Goal: Task Accomplishment & Management: Complete application form

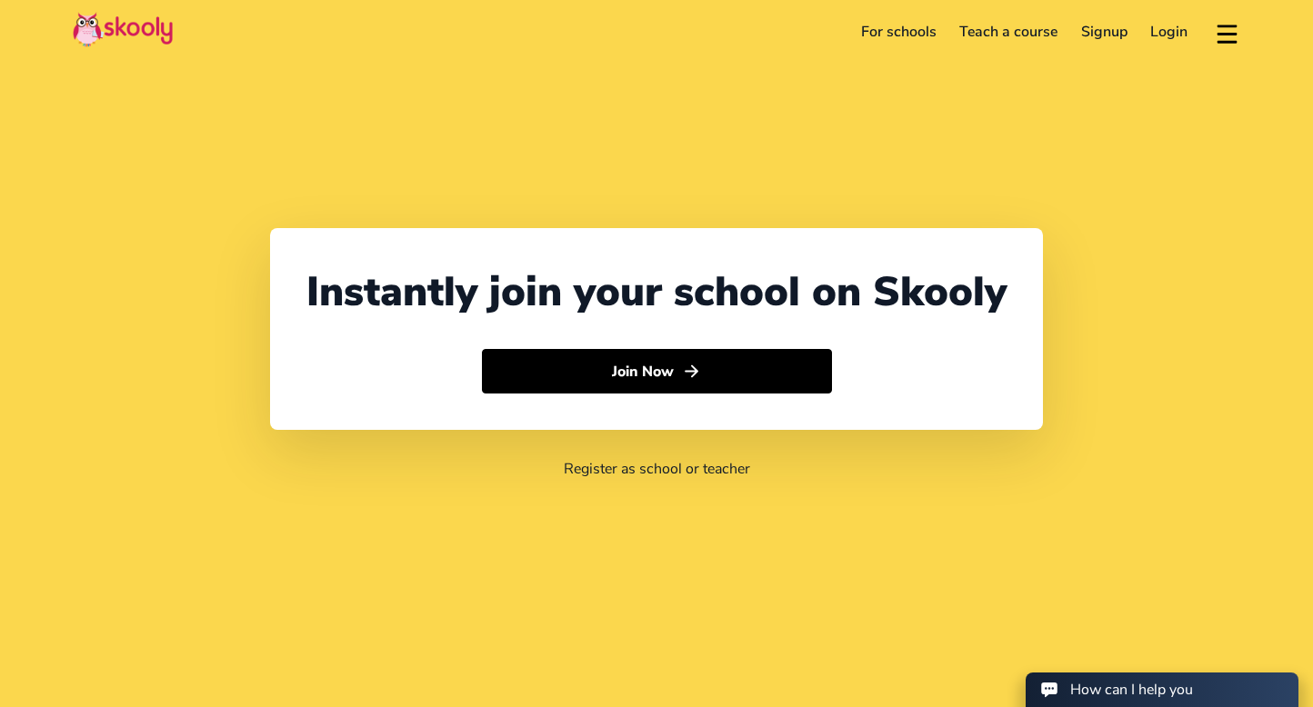
select select "65"
select select "[GEOGRAPHIC_DATA]"
select select "[GEOGRAPHIC_DATA]/[GEOGRAPHIC_DATA]"
click at [925, 35] on link "For schools" at bounding box center [898, 31] width 99 height 29
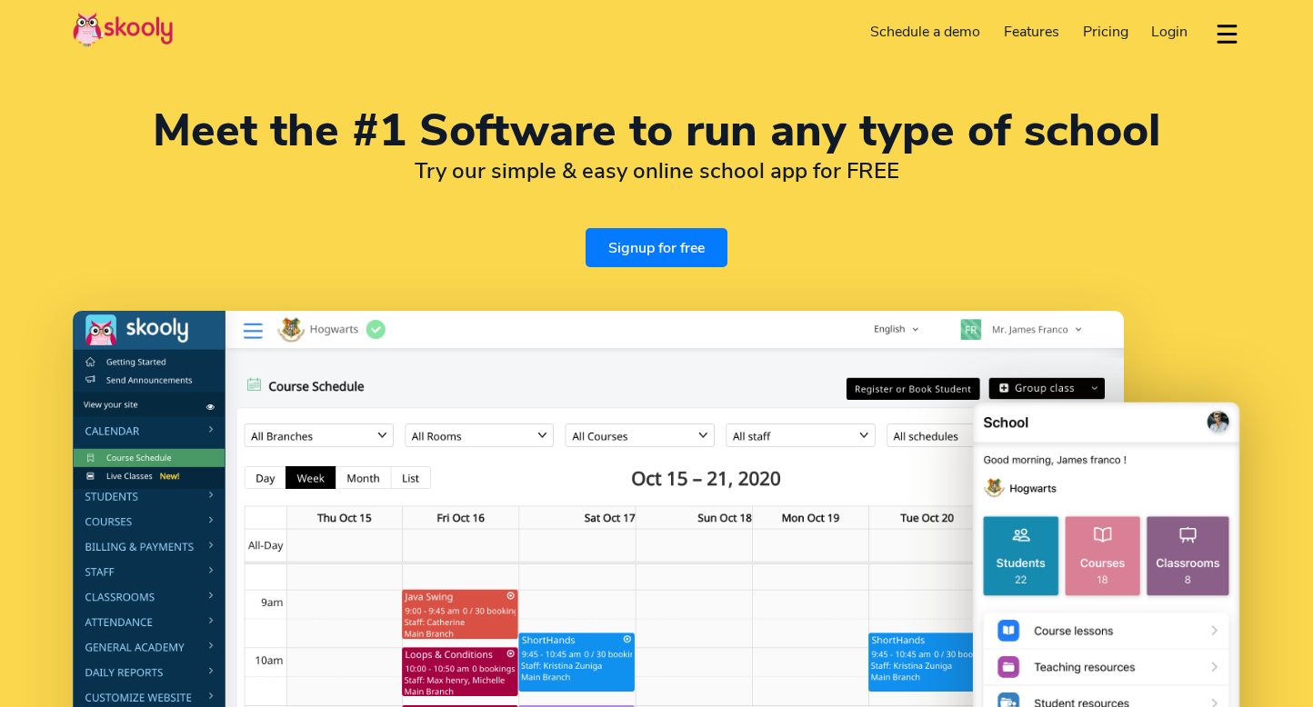
select select "en"
select select "65"
select select "Singapore"
select select "[GEOGRAPHIC_DATA]/[GEOGRAPHIC_DATA]"
click at [930, 35] on link "Schedule a demo" at bounding box center [926, 31] width 134 height 29
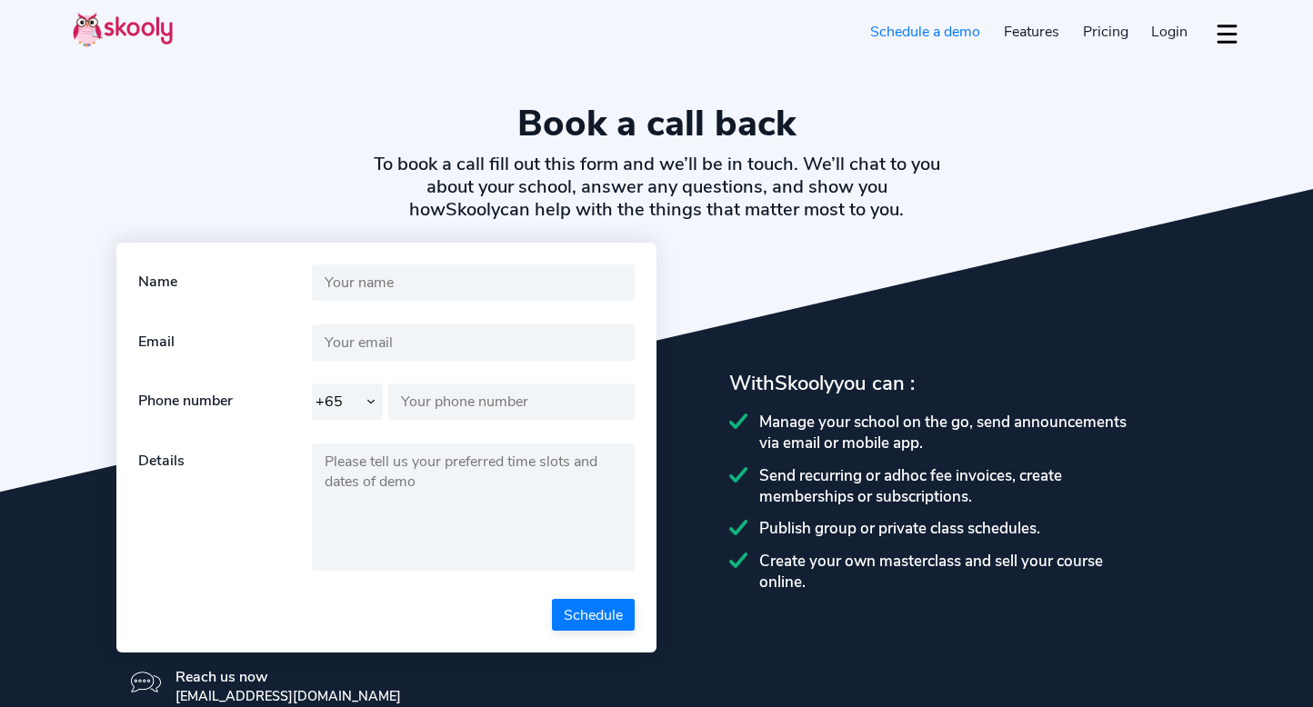
select select "65"
select select "en"
select select "65"
select select "[GEOGRAPHIC_DATA]"
select select "[GEOGRAPHIC_DATA]/[GEOGRAPHIC_DATA]"
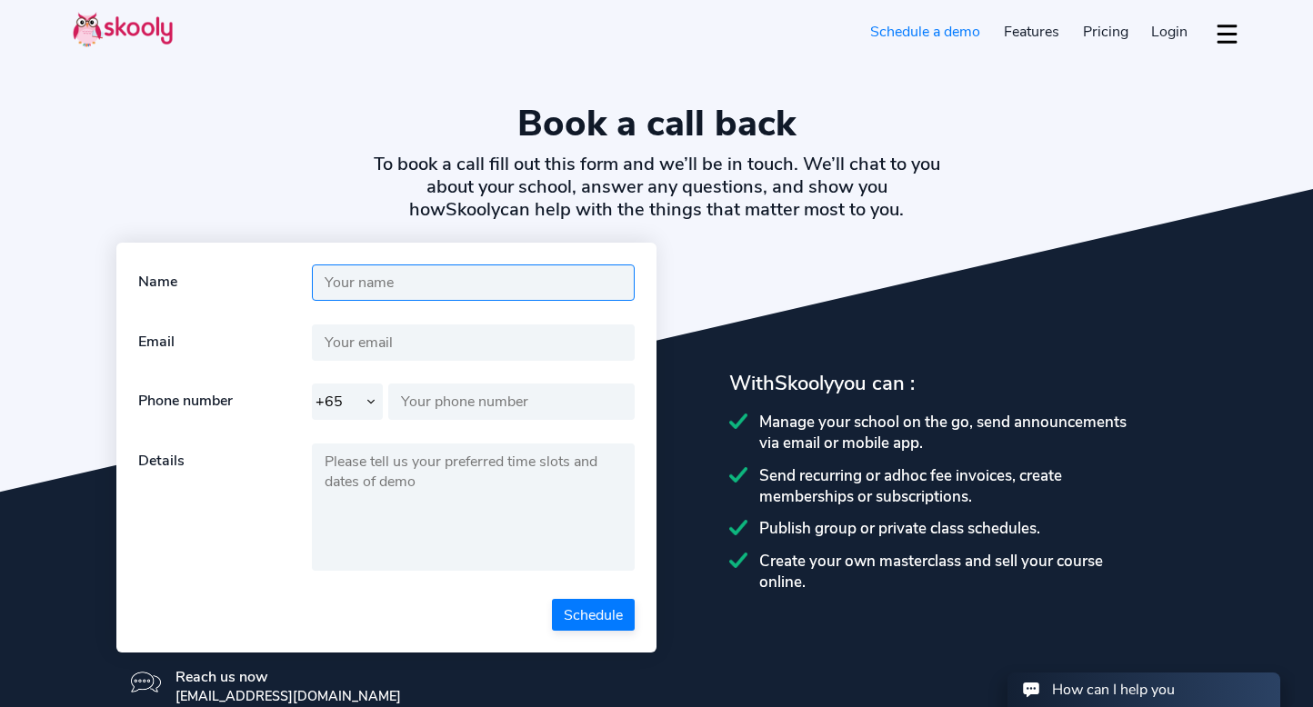
click at [558, 287] on input "text" at bounding box center [473, 283] width 323 height 36
click at [591, 617] on button "Schedule" at bounding box center [593, 615] width 83 height 32
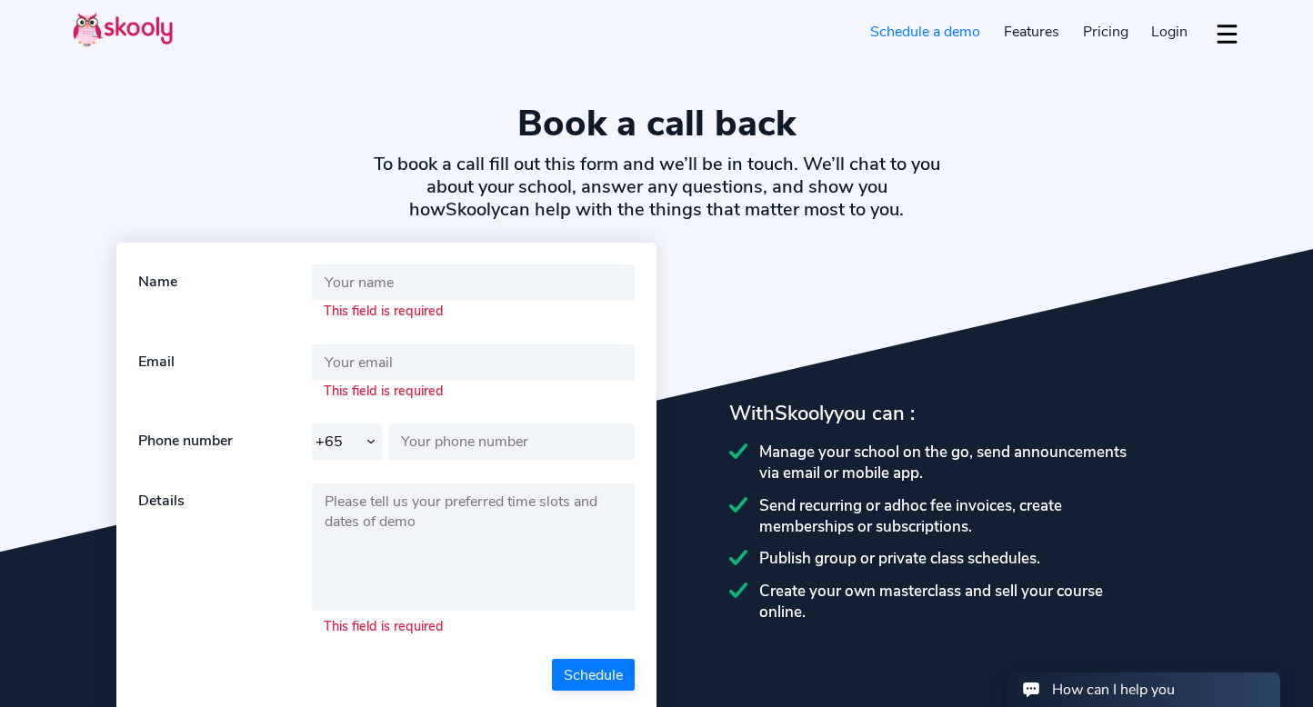
click at [600, 249] on div "Name This field is required Email This field is required Invalid emailId Phone …" at bounding box center [386, 478] width 540 height 470
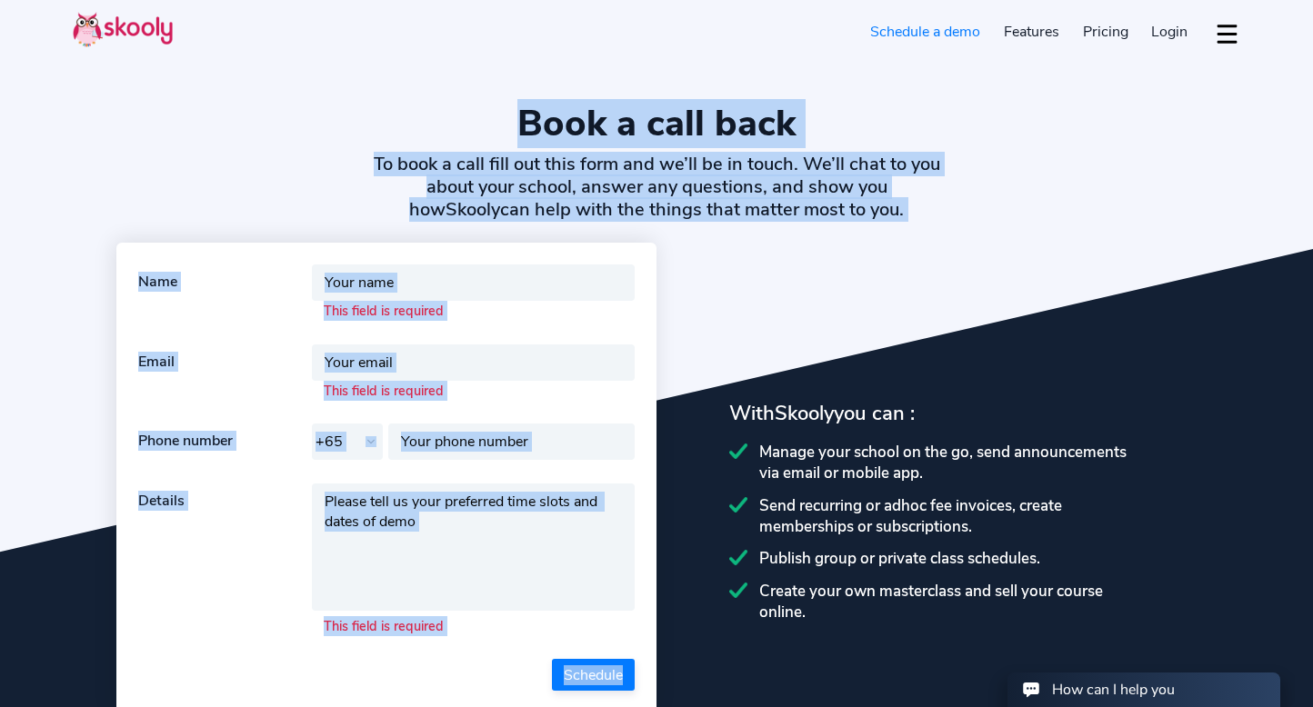
drag, startPoint x: 525, startPoint y: 104, endPoint x: 852, endPoint y: 245, distance: 356.3
click at [852, 245] on section "Book a call back To book a call fill out this form and we’ll be in touch. We’ll…" at bounding box center [656, 426] width 1313 height 853
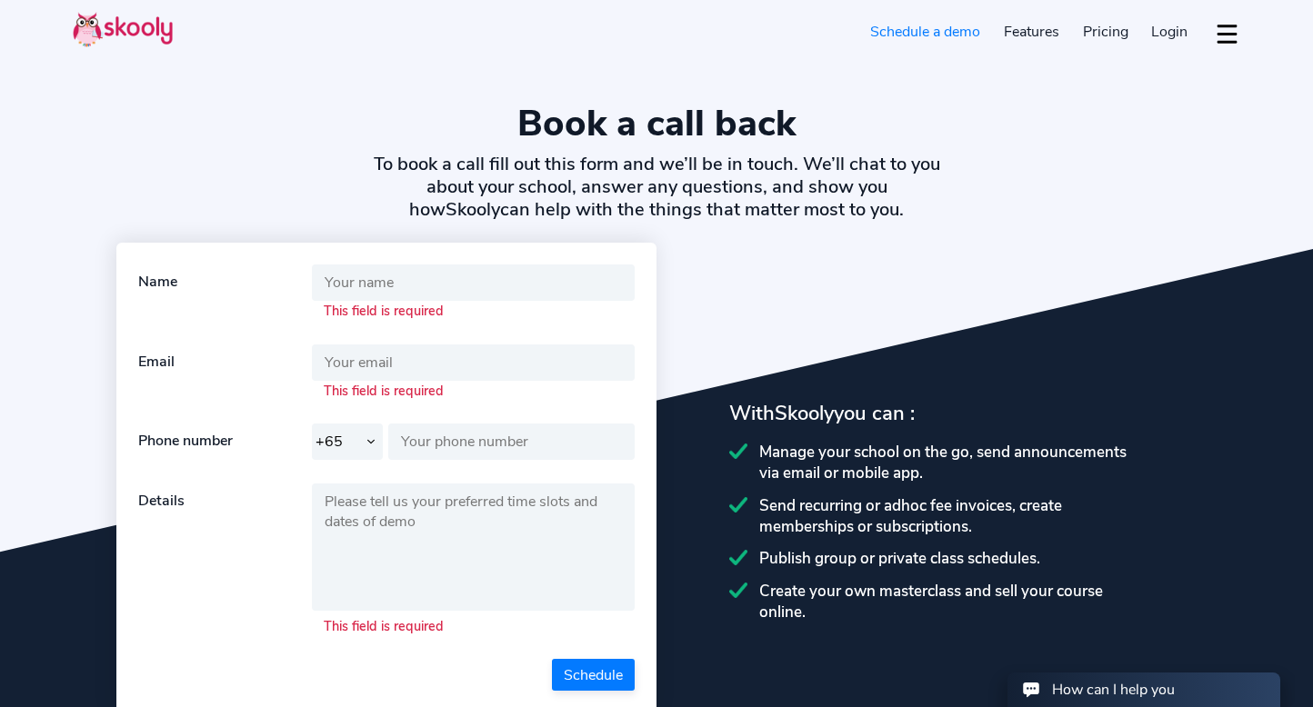
click at [851, 247] on div "Name This field is required Email This field is required Invalid emailId Phone …" at bounding box center [656, 511] width 1167 height 537
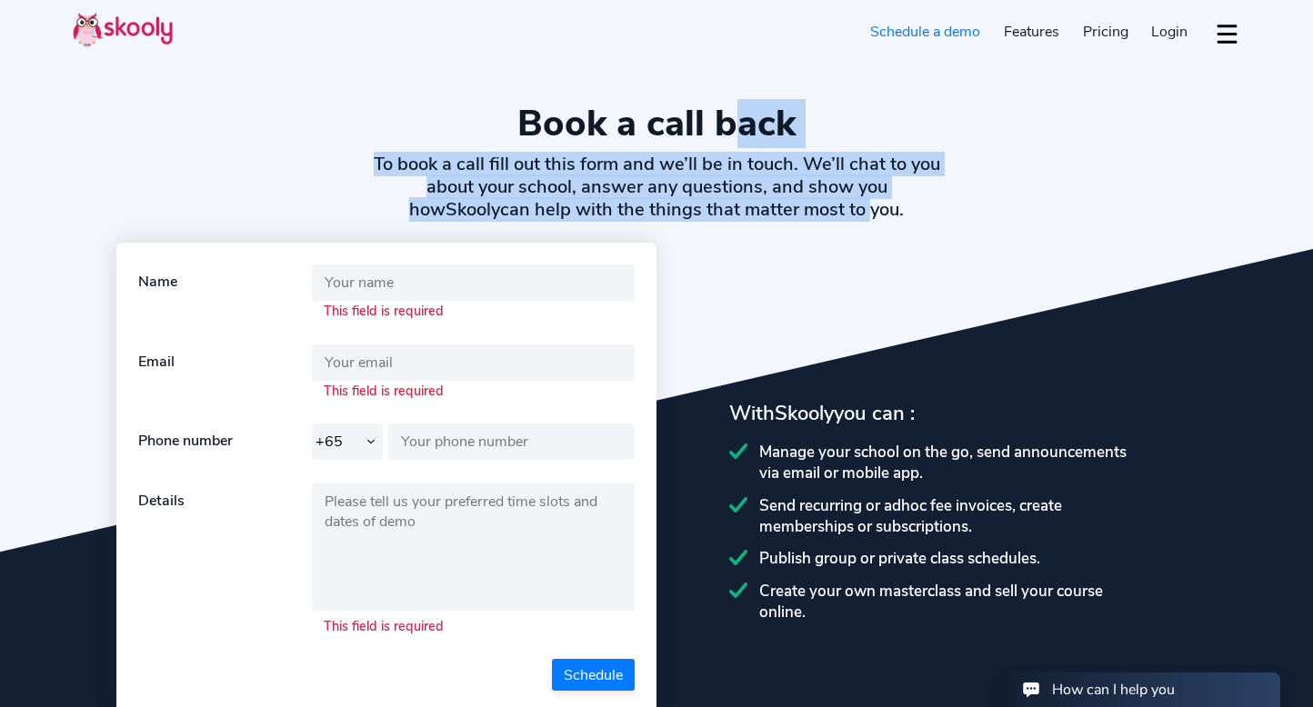
drag, startPoint x: 815, startPoint y: 216, endPoint x: 726, endPoint y: 128, distance: 124.7
click at [726, 128] on div "Book a call back To book a call fill out this form and we’ll be in touch. We’ll…" at bounding box center [656, 161] width 1167 height 119
click at [726, 128] on h1 "Book a call back" at bounding box center [656, 124] width 1167 height 44
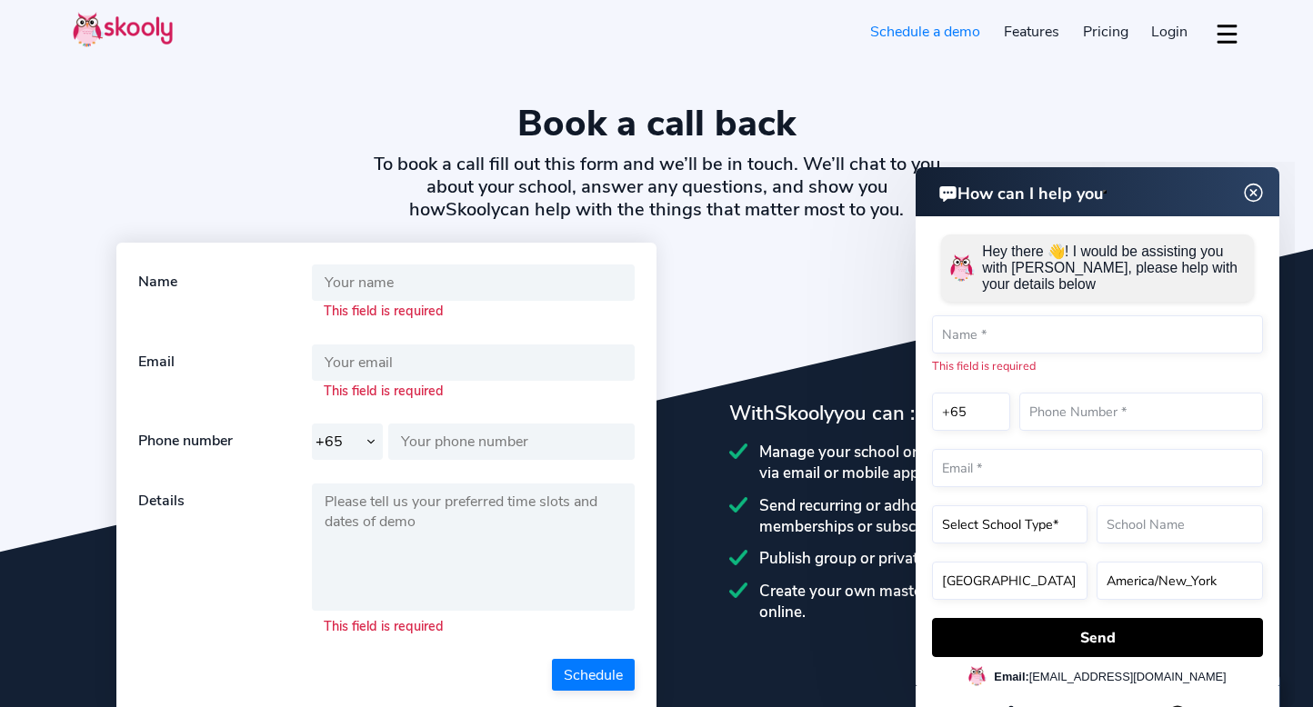
click at [646, 153] on h2 "To book a call fill out this form and we’ll be in touch. We’ll chat to you abou…" at bounding box center [657, 187] width 584 height 68
drag, startPoint x: 524, startPoint y: 123, endPoint x: 625, endPoint y: 207, distance: 131.6
click at [563, 157] on div "Book a call back To book a call fill out this form and we’ll be in touch. We’ll…" at bounding box center [656, 161] width 1167 height 119
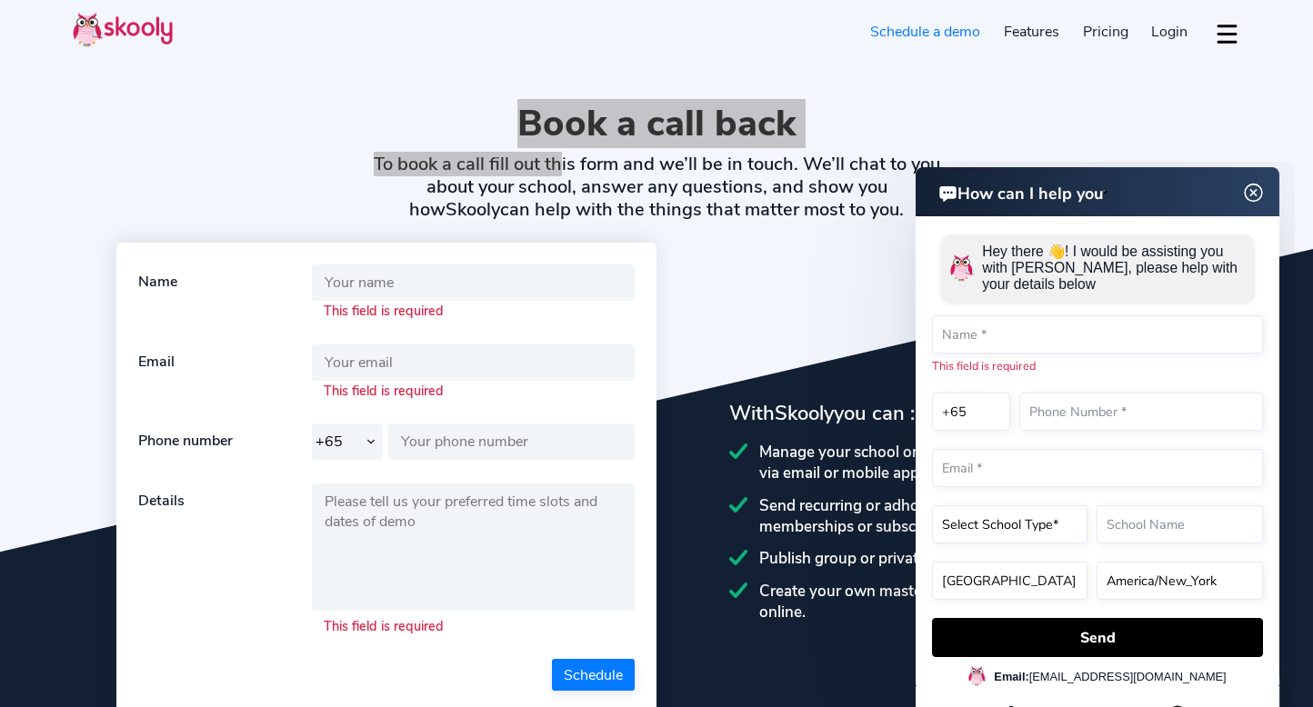
drag, startPoint x: 1258, startPoint y: 194, endPoint x: 2005, endPoint y: 317, distance: 756.5
click at [1258, 194] on img at bounding box center [1253, 193] width 35 height 23
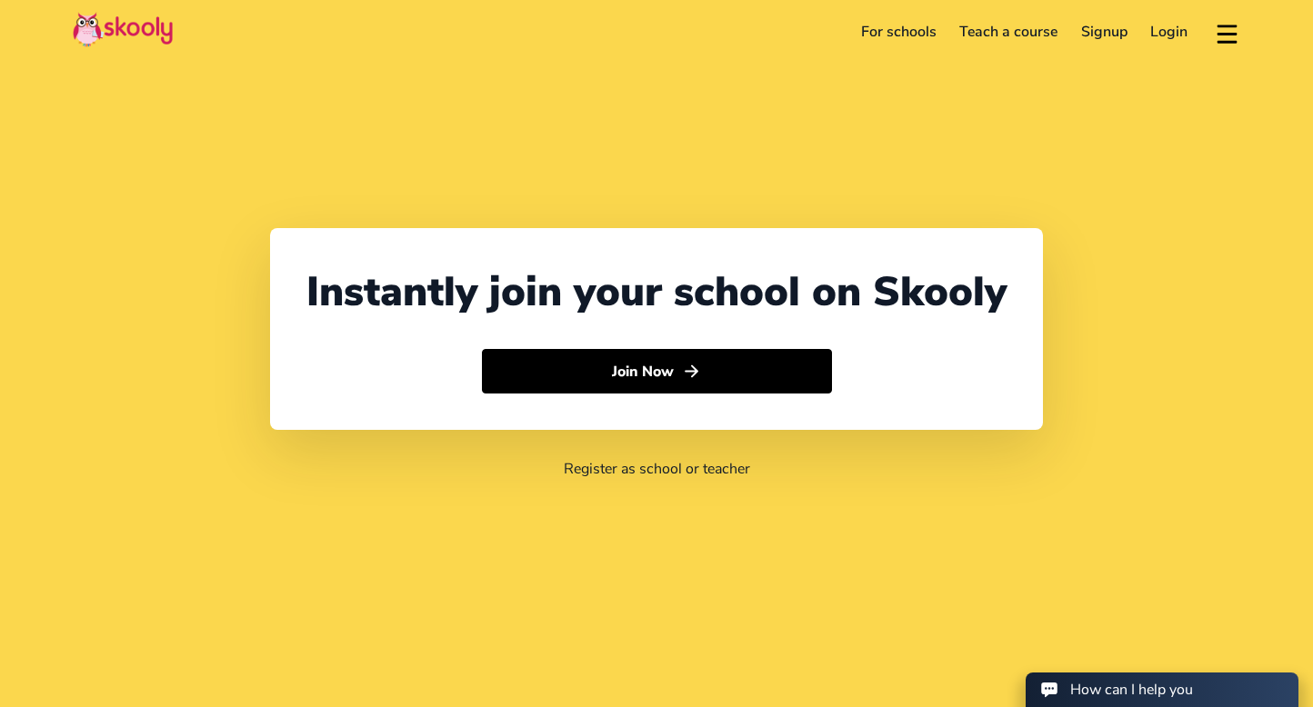
select select "65"
select select "[GEOGRAPHIC_DATA]"
select select "[GEOGRAPHIC_DATA]/[GEOGRAPHIC_DATA]"
click at [897, 34] on link "For schools" at bounding box center [898, 31] width 99 height 29
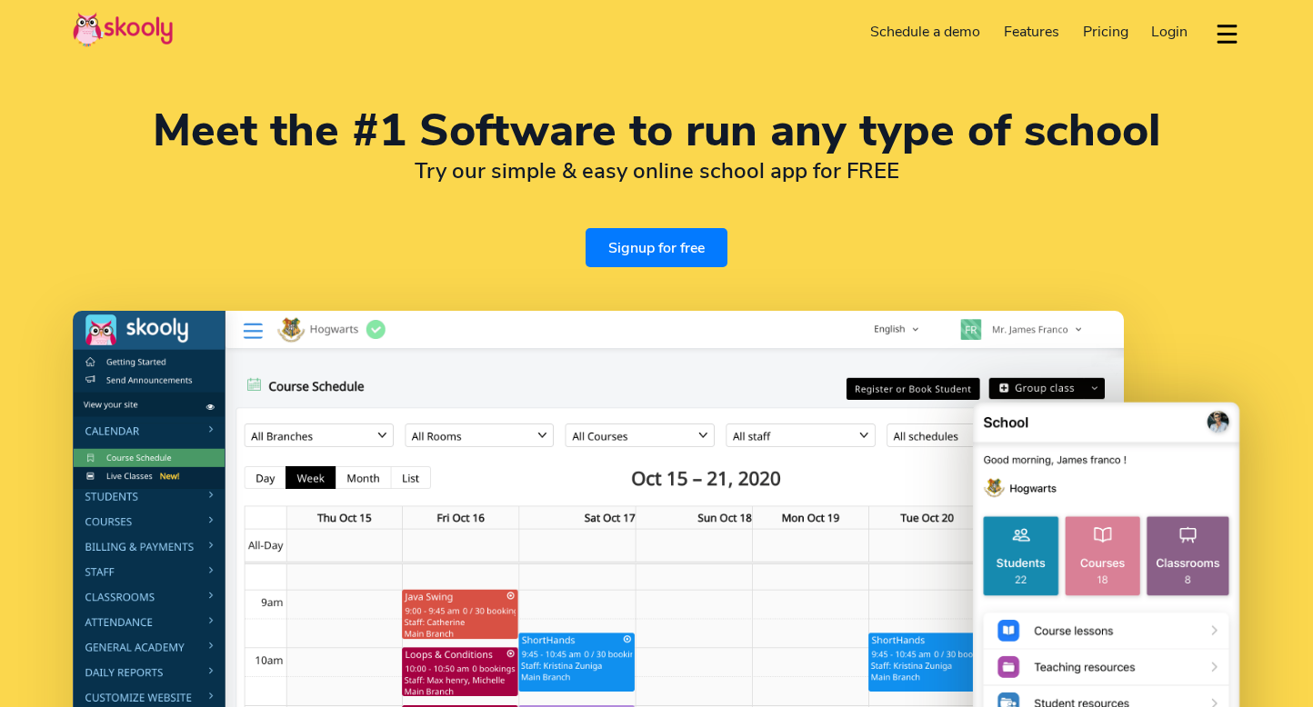
select select "en"
select select "65"
select select "[GEOGRAPHIC_DATA]"
select select "[GEOGRAPHIC_DATA]/[GEOGRAPHIC_DATA]"
click at [897, 34] on link "Schedule a demo" at bounding box center [926, 31] width 134 height 29
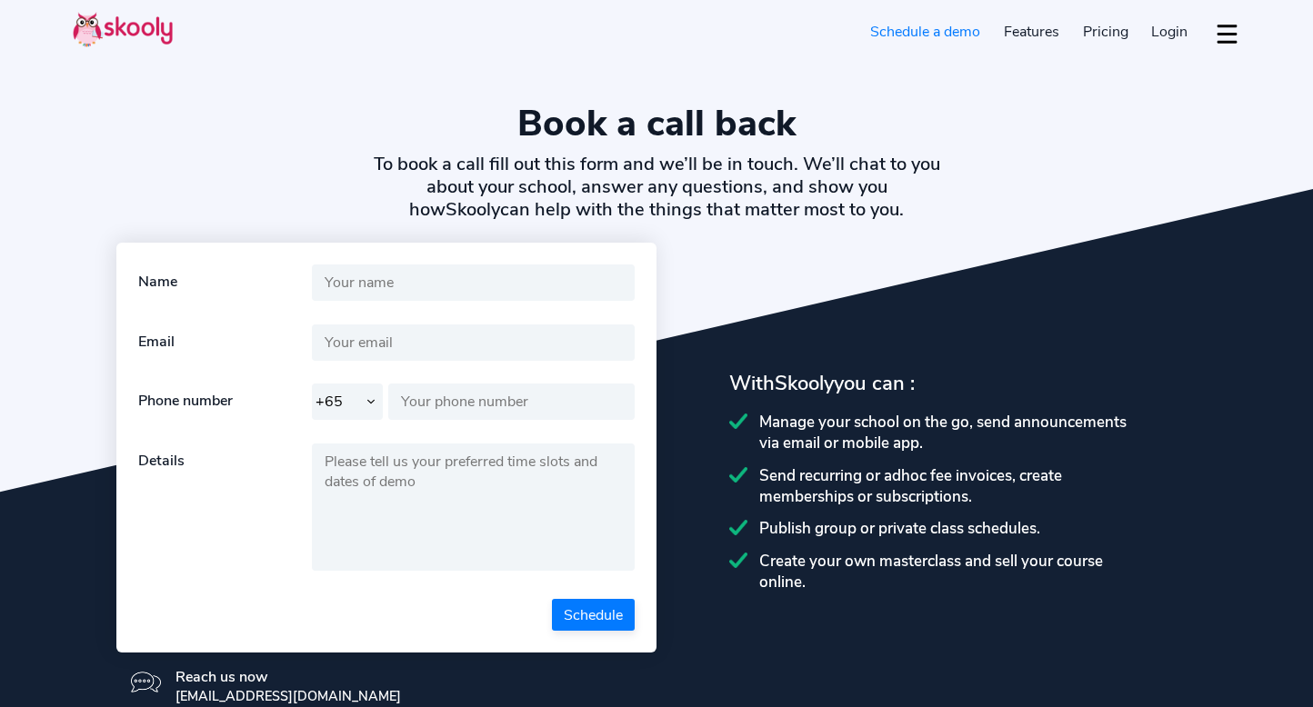
select select "65"
select select "en"
select select "65"
select select "[GEOGRAPHIC_DATA]"
select select "[GEOGRAPHIC_DATA]/[GEOGRAPHIC_DATA]"
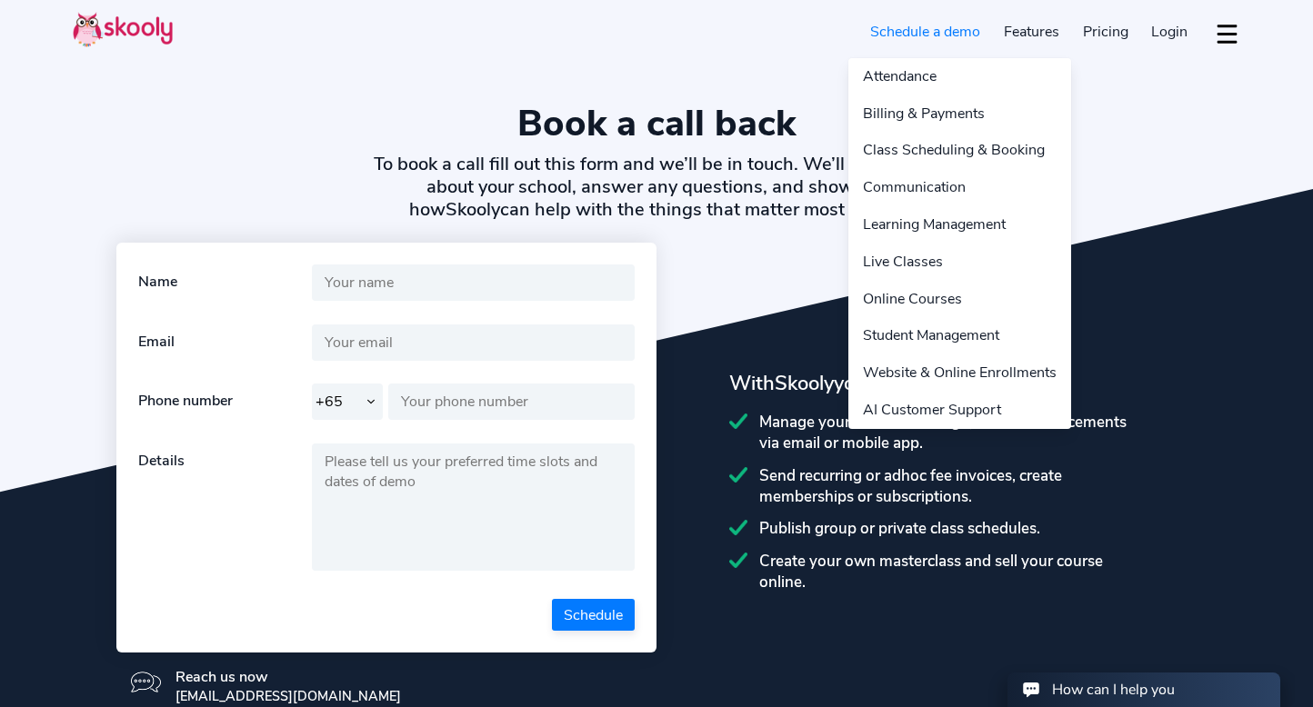
click at [1039, 20] on link "Features" at bounding box center [1031, 31] width 79 height 29
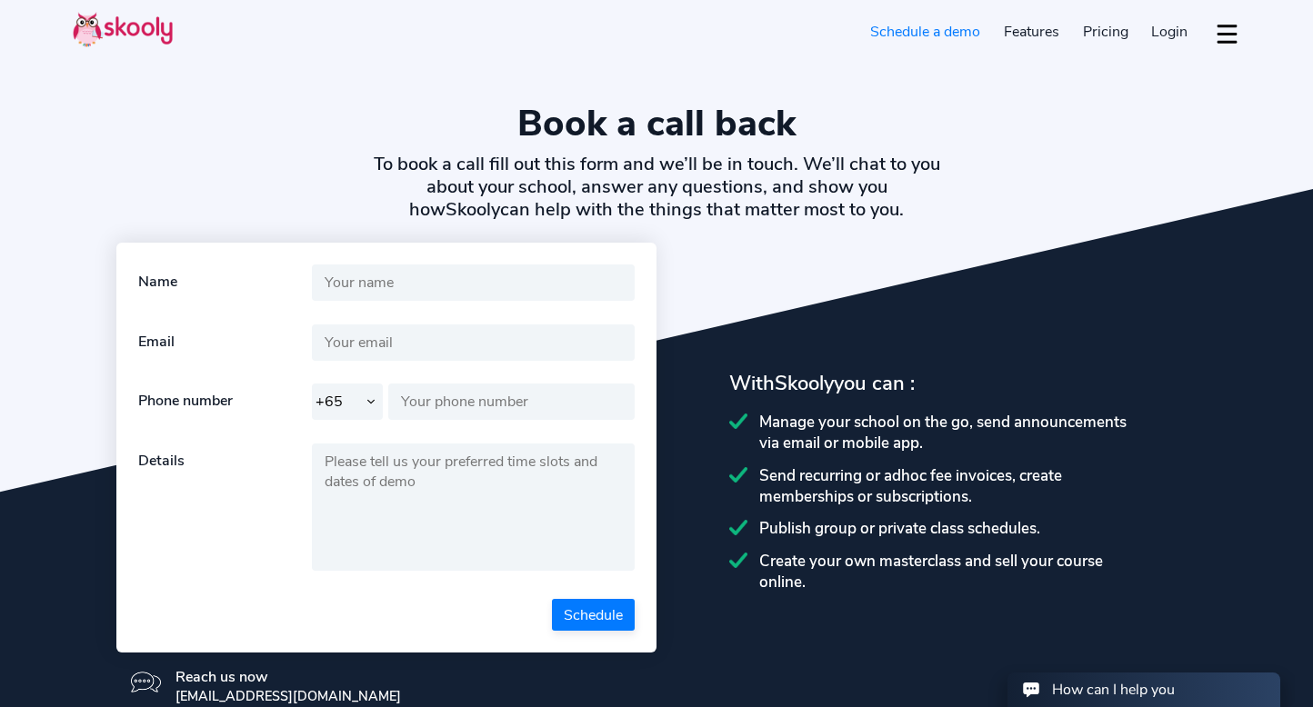
click at [1096, 31] on span "Pricing" at bounding box center [1105, 32] width 45 height 20
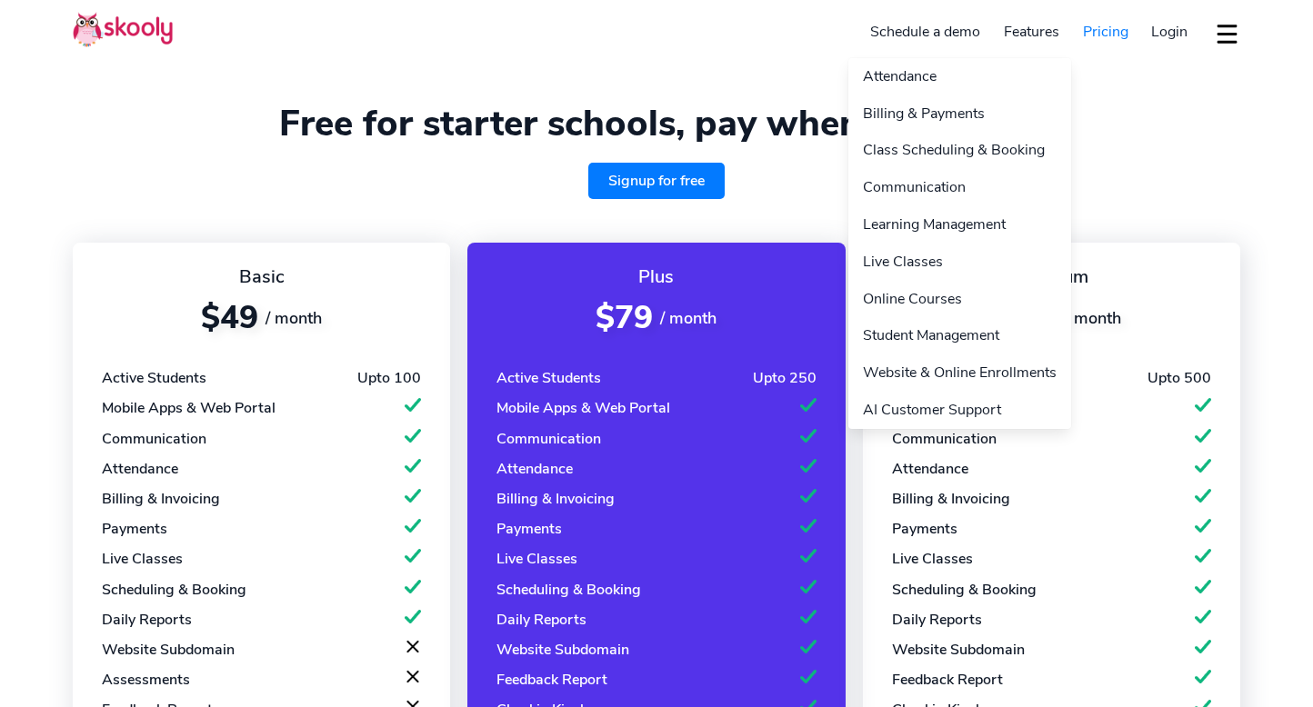
select select "en"
select select "65"
select select "[GEOGRAPHIC_DATA]"
select select "[GEOGRAPHIC_DATA]/[GEOGRAPHIC_DATA]"
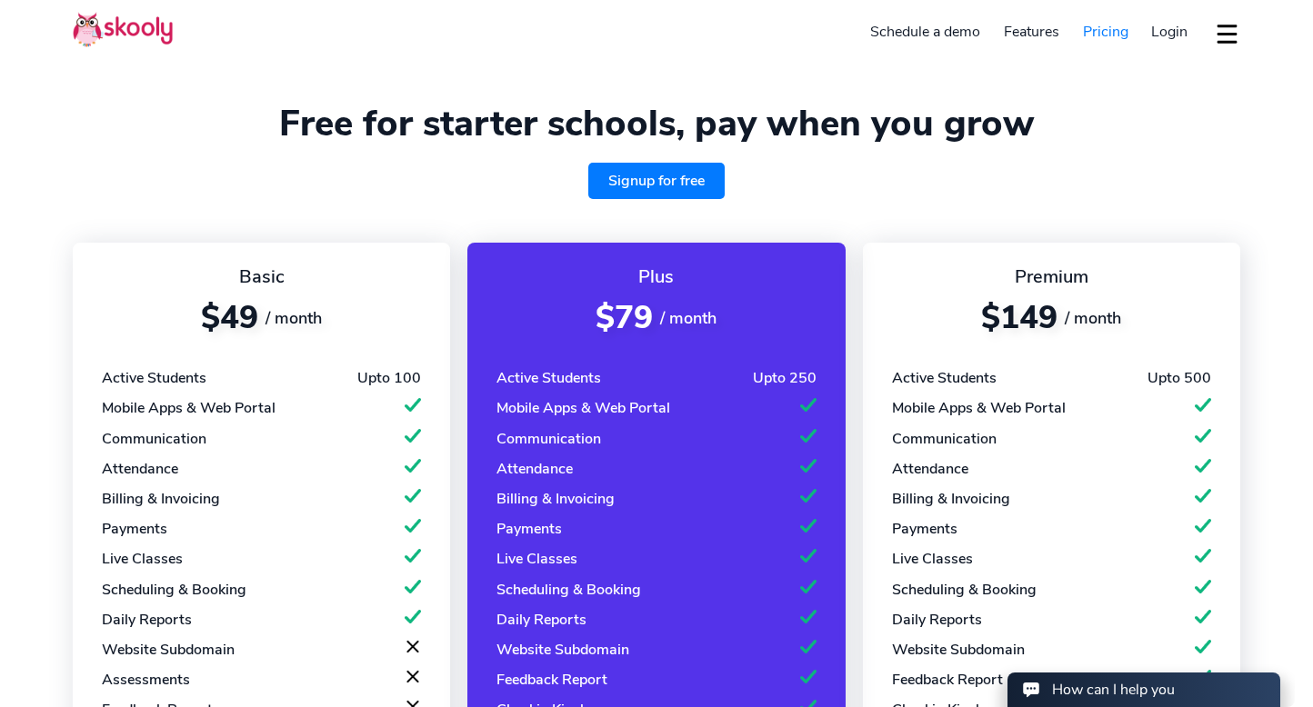
click at [759, 216] on section "Free for starter schools, pay when you grow Signup for free Basic $49 / month A…" at bounding box center [656, 587] width 1313 height 1175
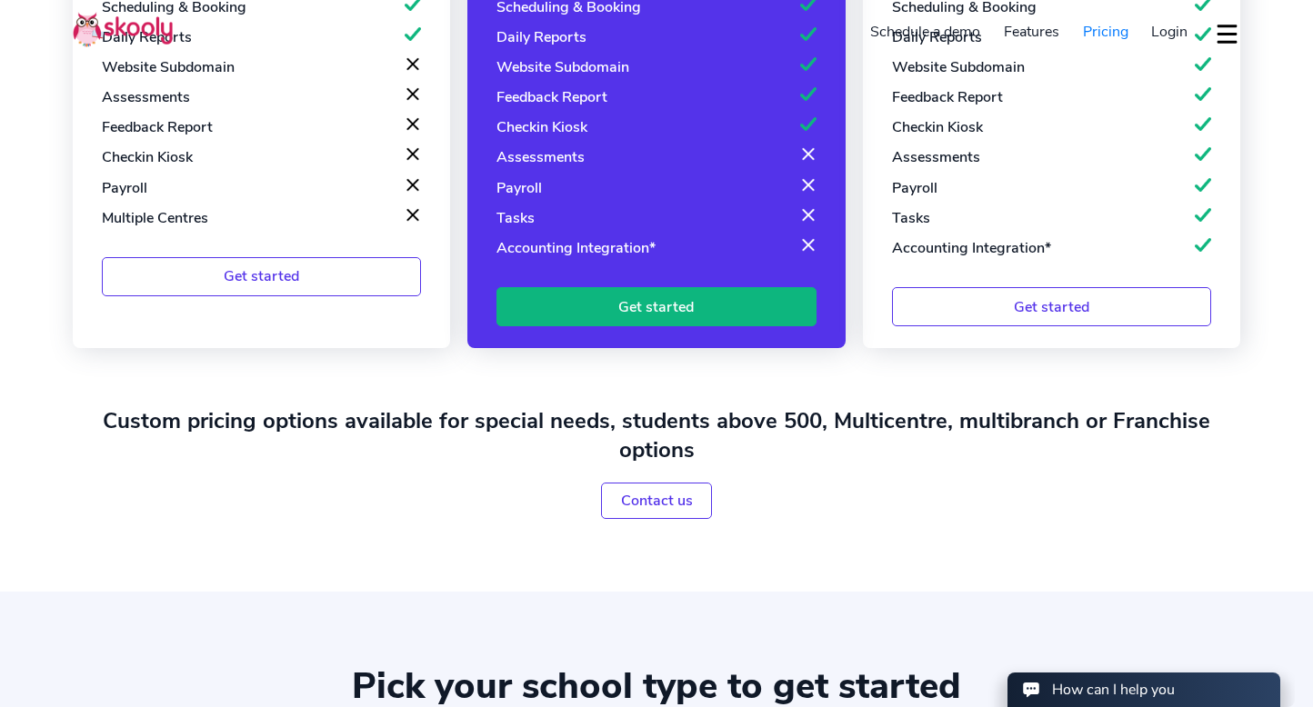
scroll to position [671, 0]
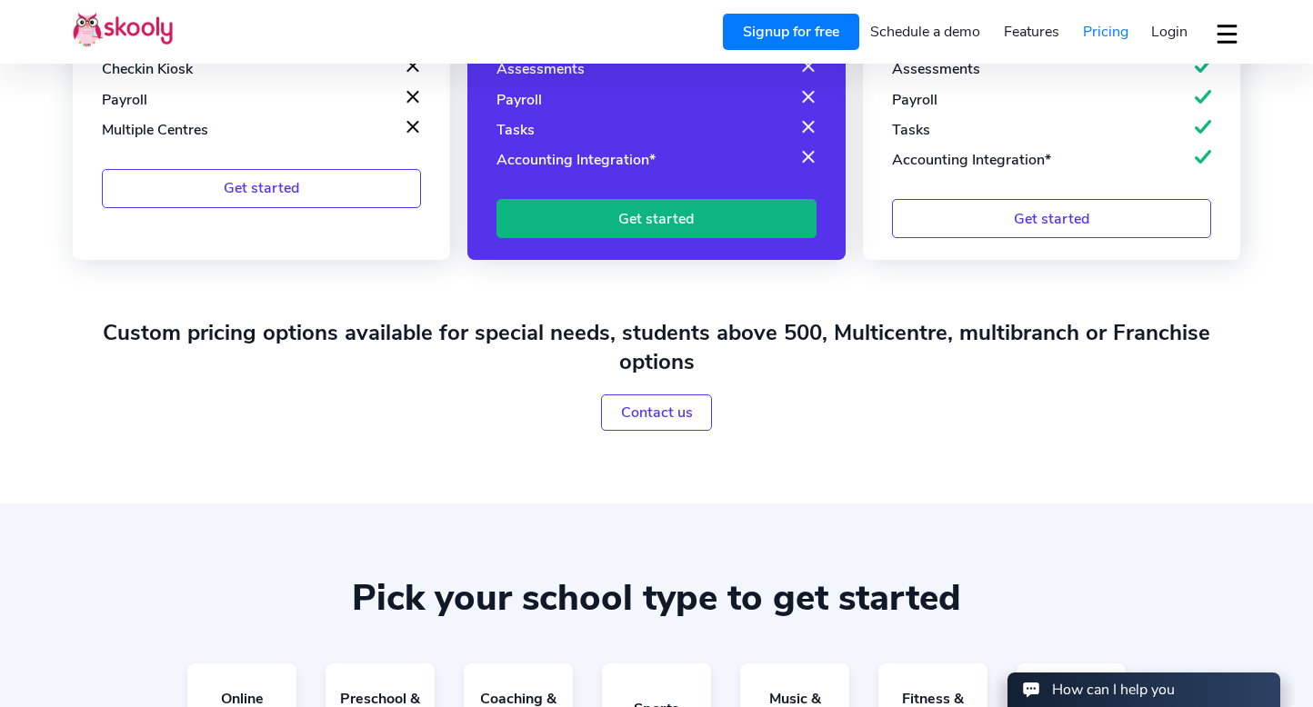
click at [577, 215] on link "Get started" at bounding box center [655, 218] width 319 height 39
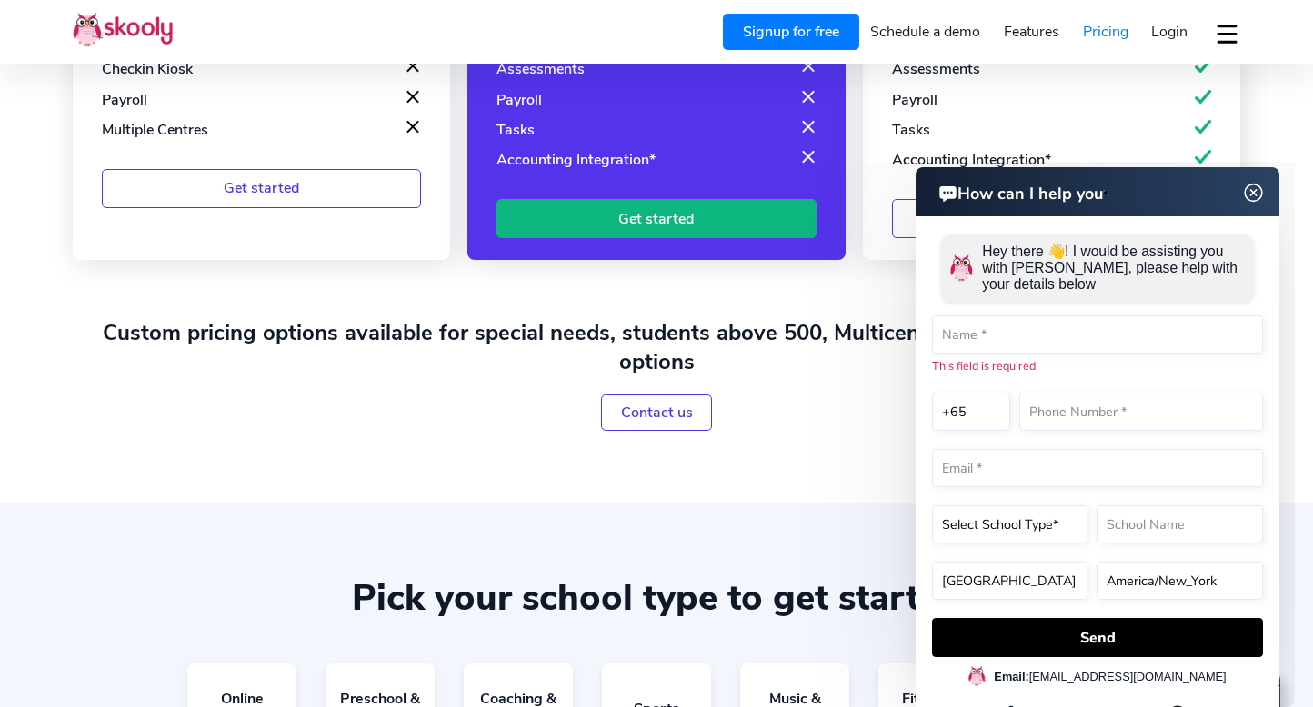
click at [1248, 194] on img at bounding box center [1253, 192] width 23 height 35
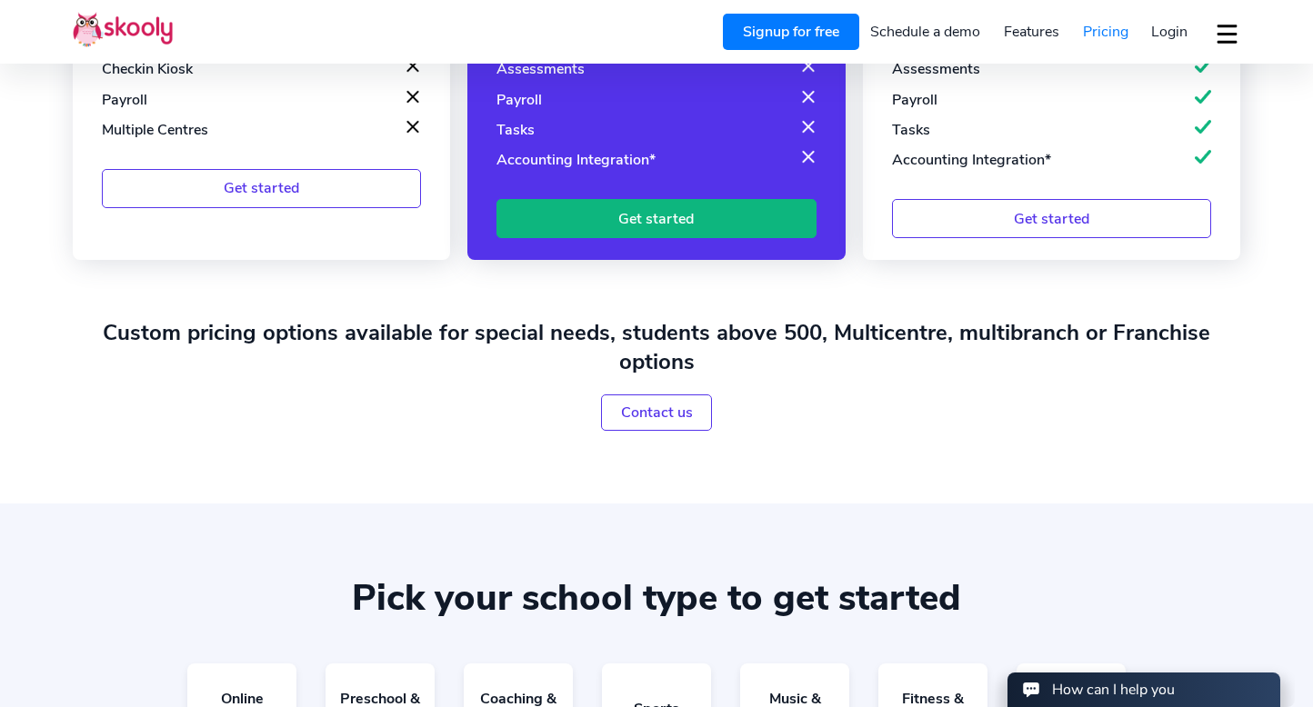
scroll to position [656, 0]
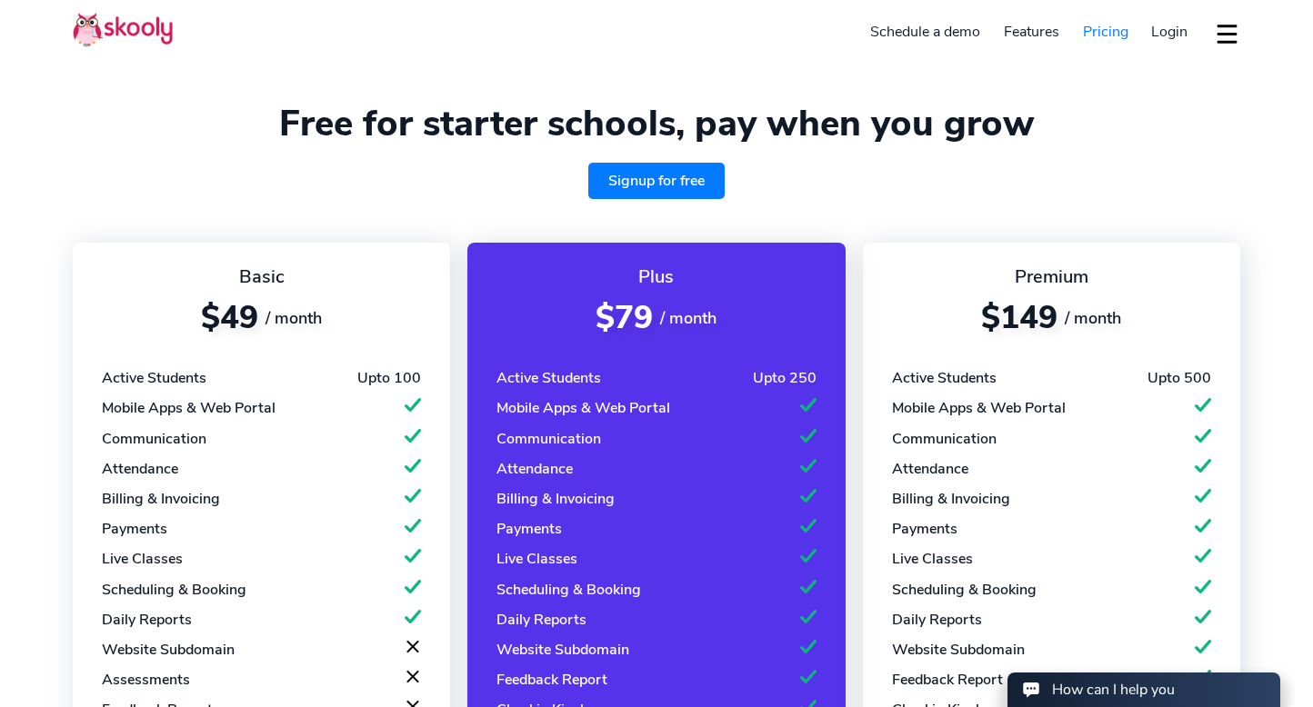
scroll to position [0, 0]
click at [665, 184] on link "Signup for free" at bounding box center [656, 181] width 136 height 36
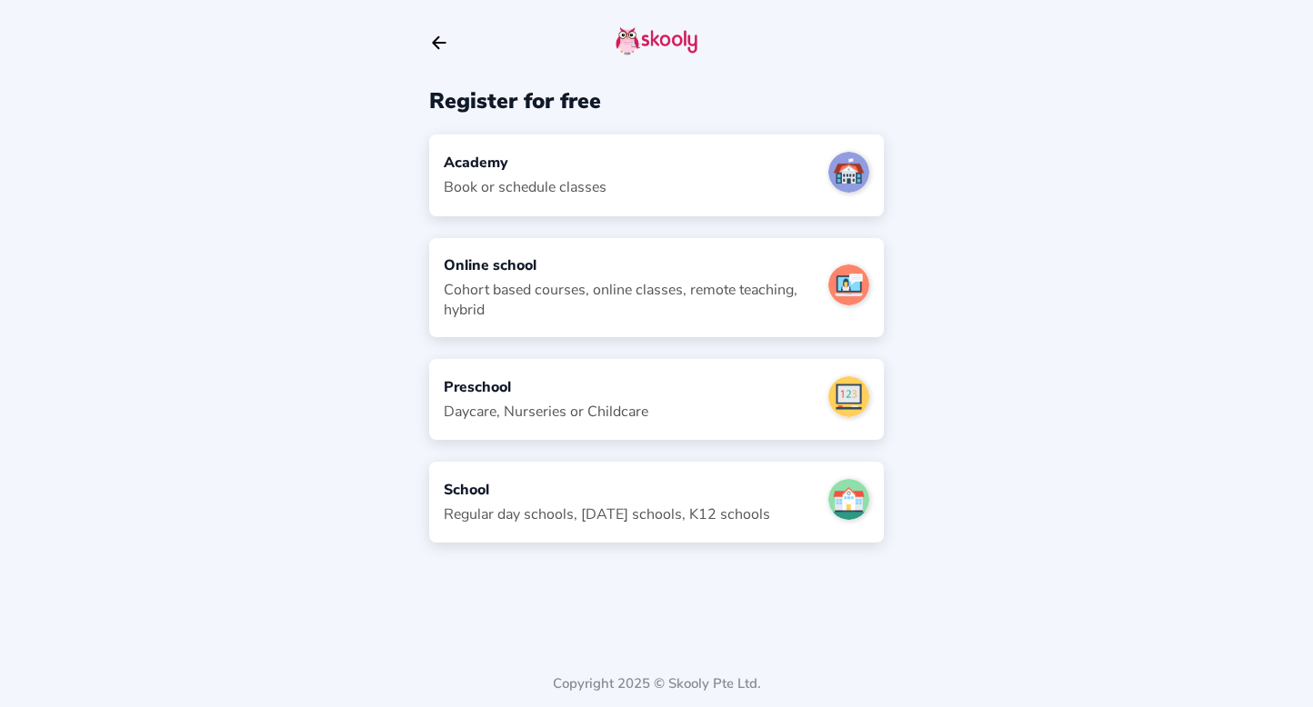
click at [676, 187] on div "Academy Book or schedule classes" at bounding box center [656, 175] width 455 height 81
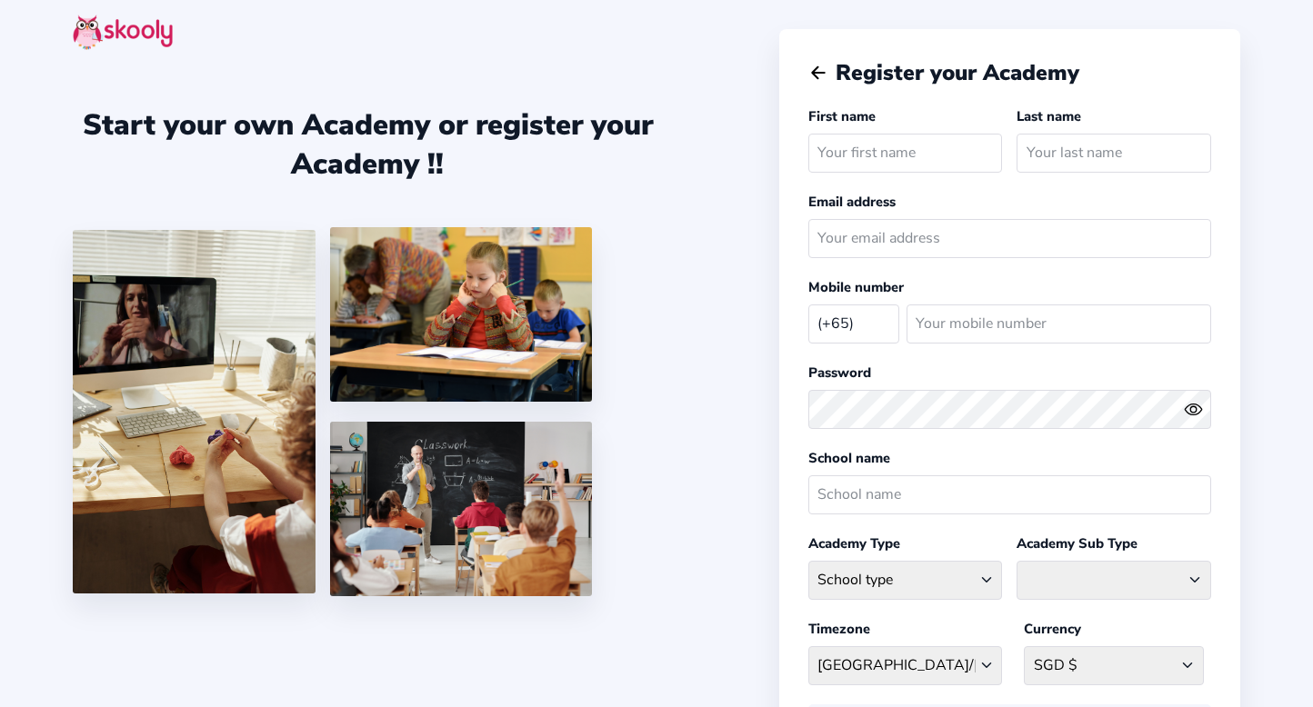
select select "SG"
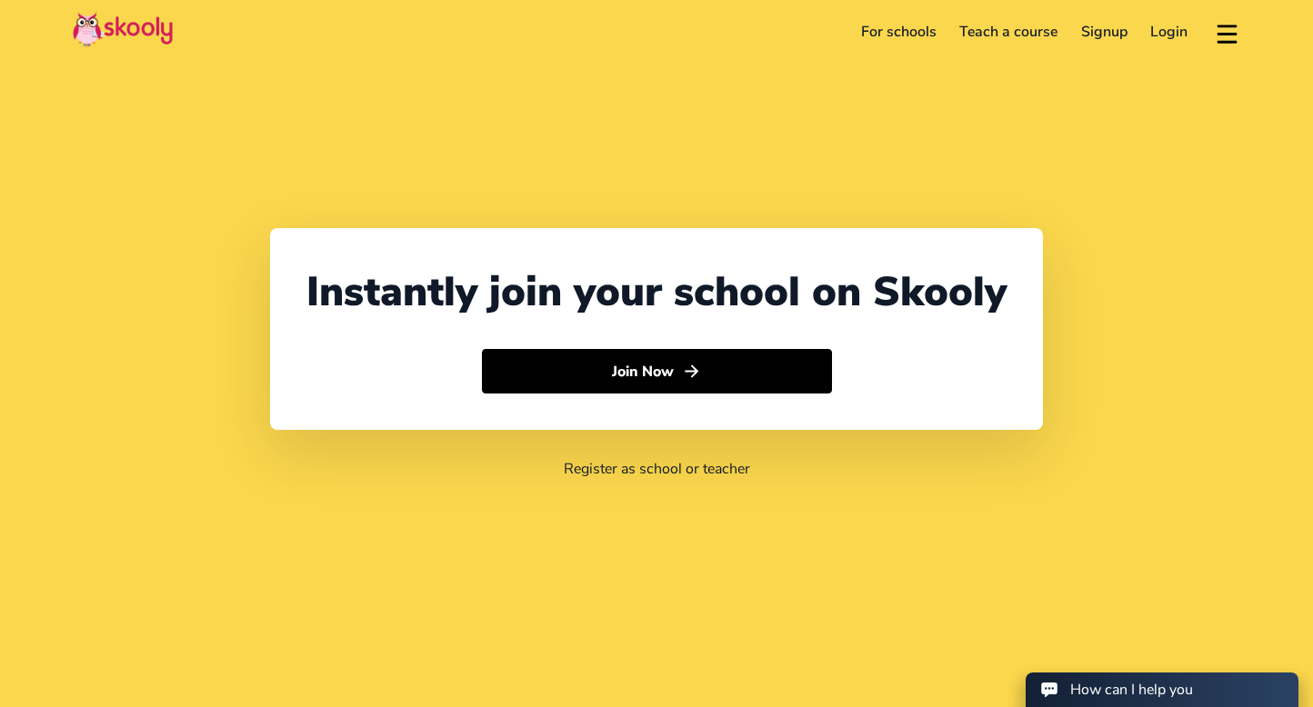
select select "65"
select select "Singapore"
select select "[GEOGRAPHIC_DATA]/[GEOGRAPHIC_DATA]"
click at [898, 31] on link "For schools" at bounding box center [898, 31] width 99 height 29
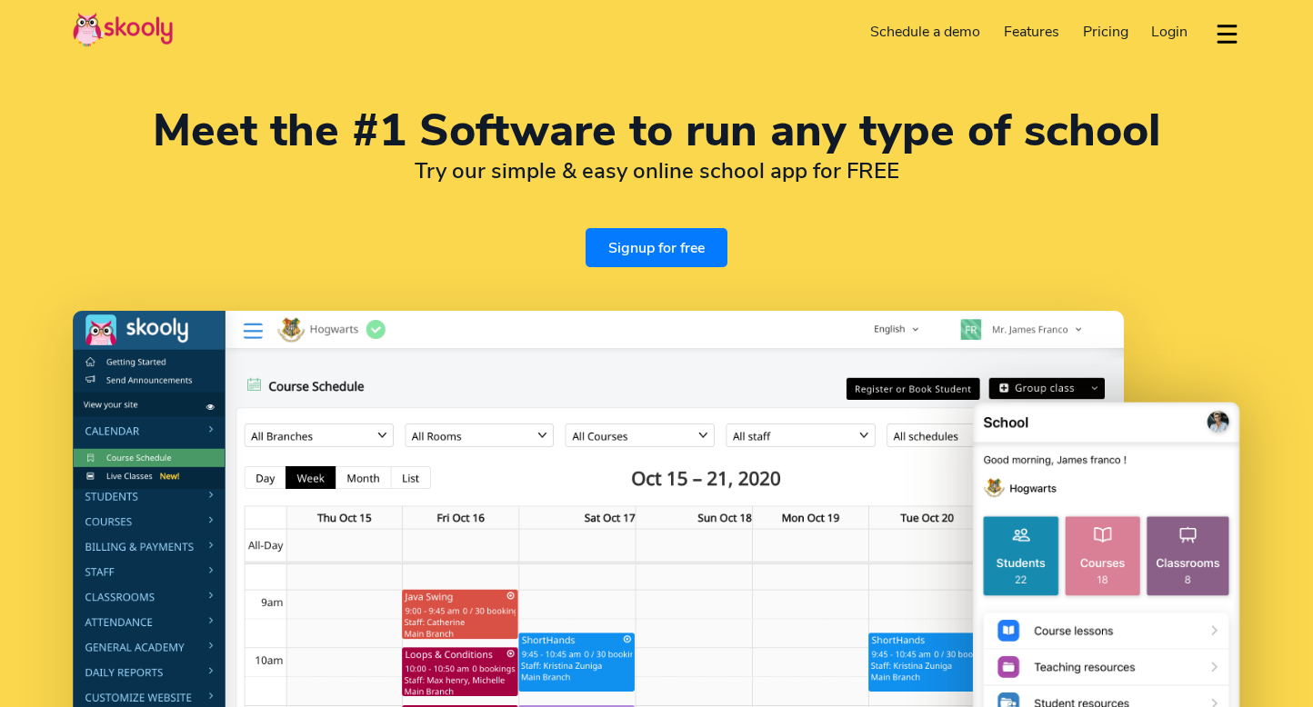
select select "en"
select select "65"
select select "[GEOGRAPHIC_DATA]"
select select "[GEOGRAPHIC_DATA]/[GEOGRAPHIC_DATA]"
click at [652, 249] on link "Signup for free" at bounding box center [656, 247] width 142 height 39
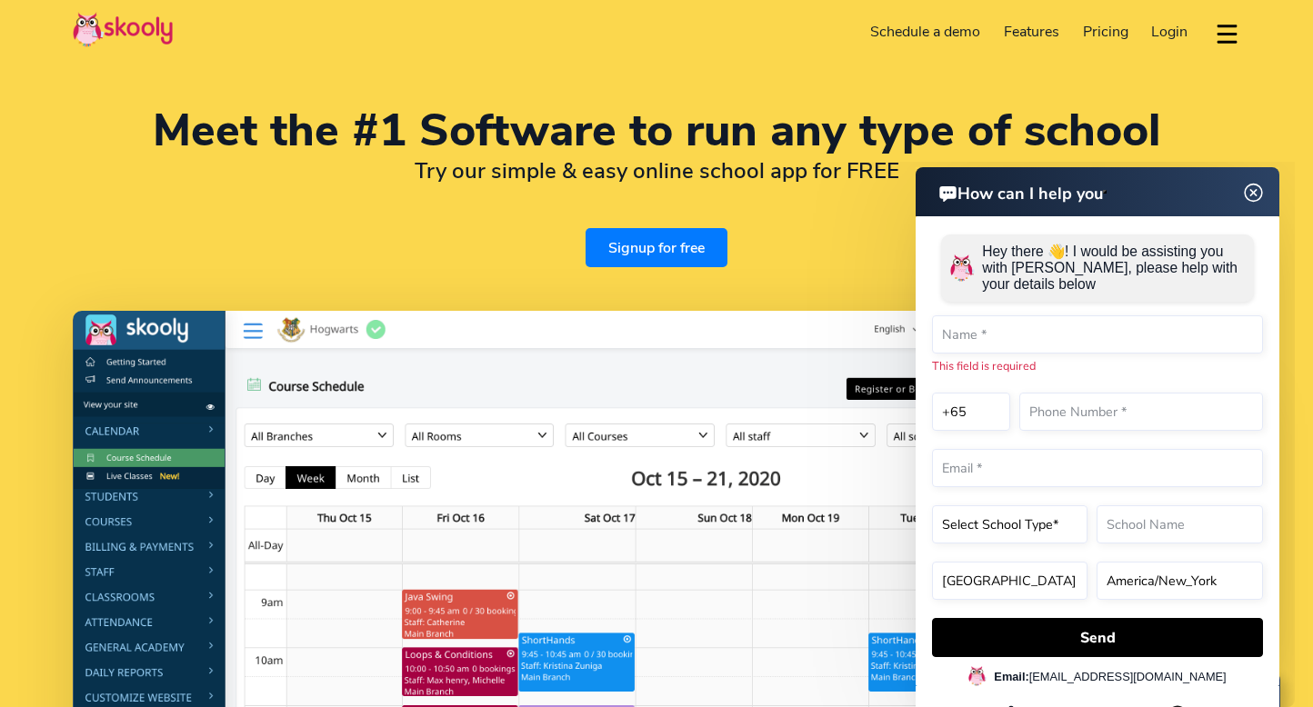
click at [638, 251] on link "Signup for free" at bounding box center [656, 247] width 142 height 39
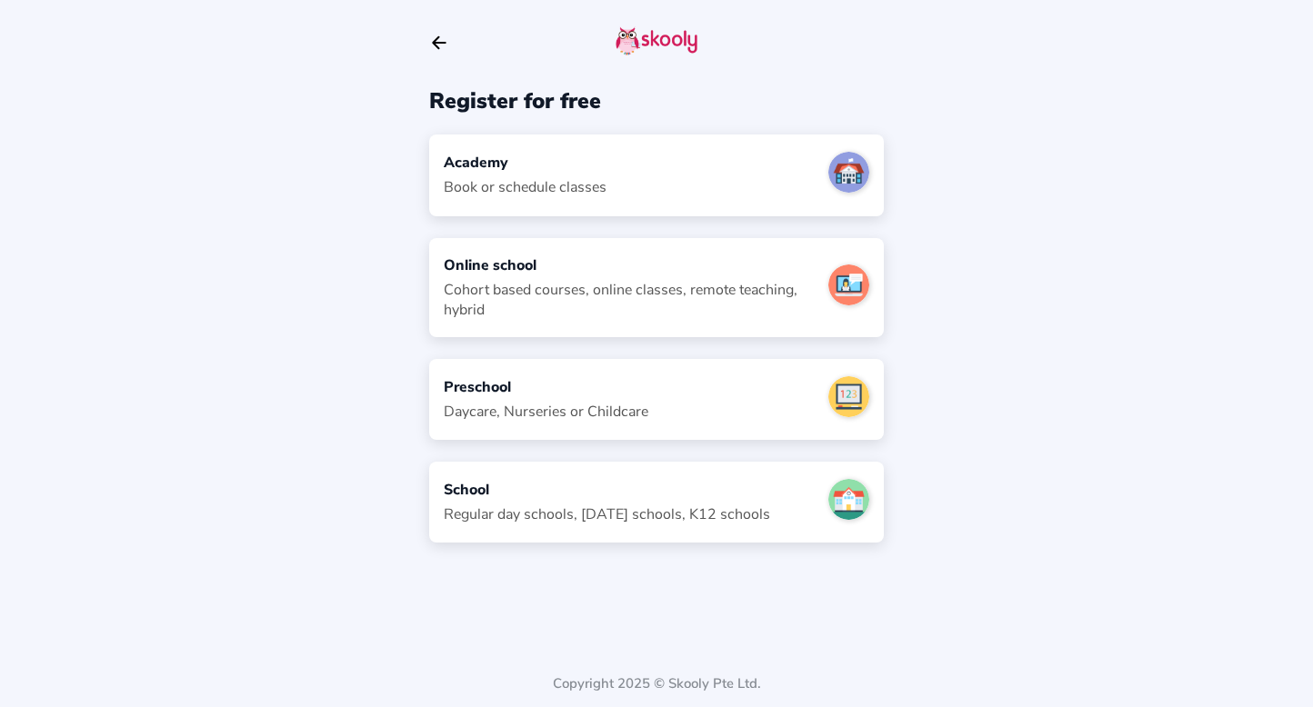
click at [632, 207] on div "Academy Book or schedule classes" at bounding box center [656, 175] width 455 height 81
select select "SG"
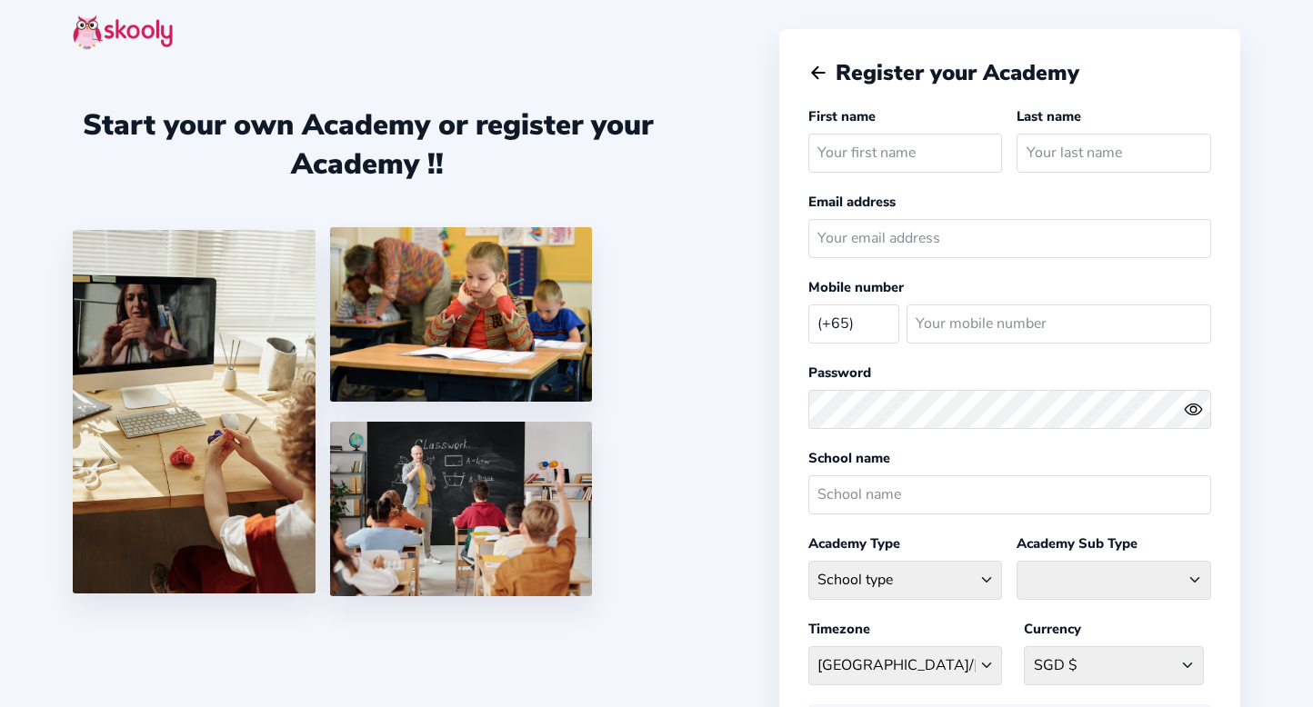
select select "SG"
click at [815, 74] on icon "arrow back outline" at bounding box center [818, 73] width 13 height 12
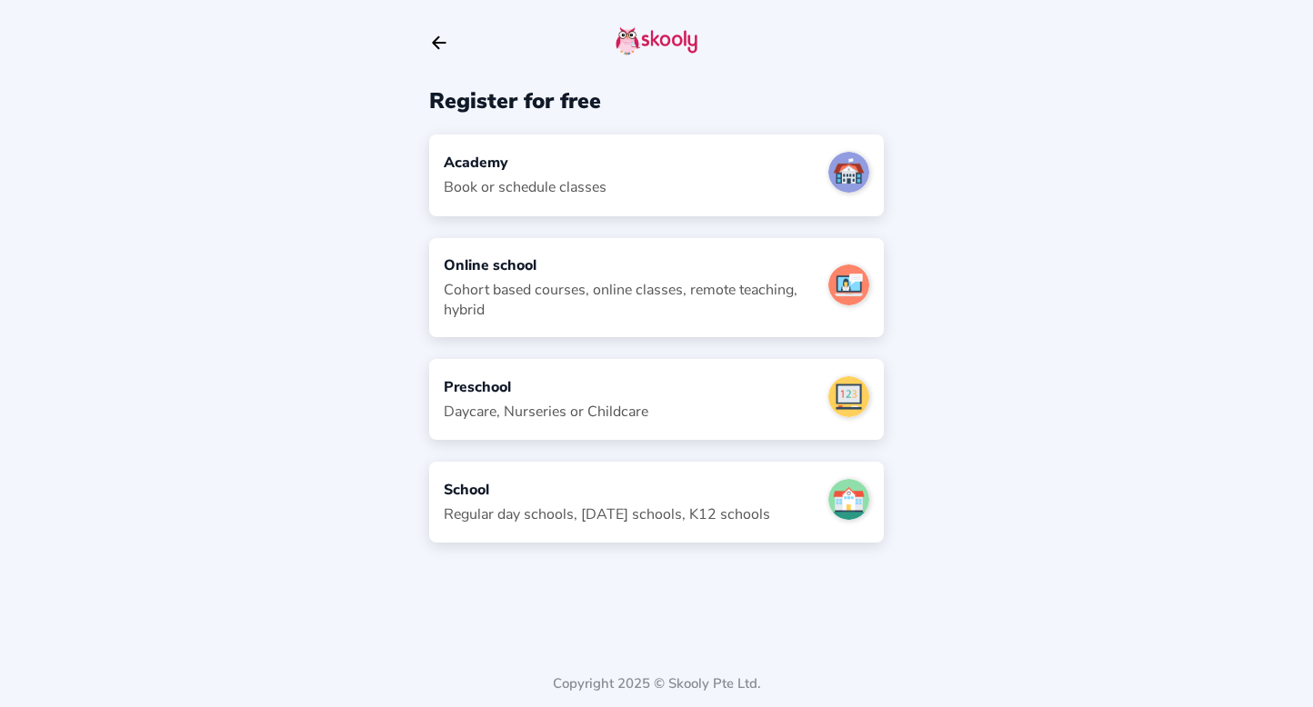
click at [438, 46] on icon "Arrow Back" at bounding box center [439, 43] width 20 height 20
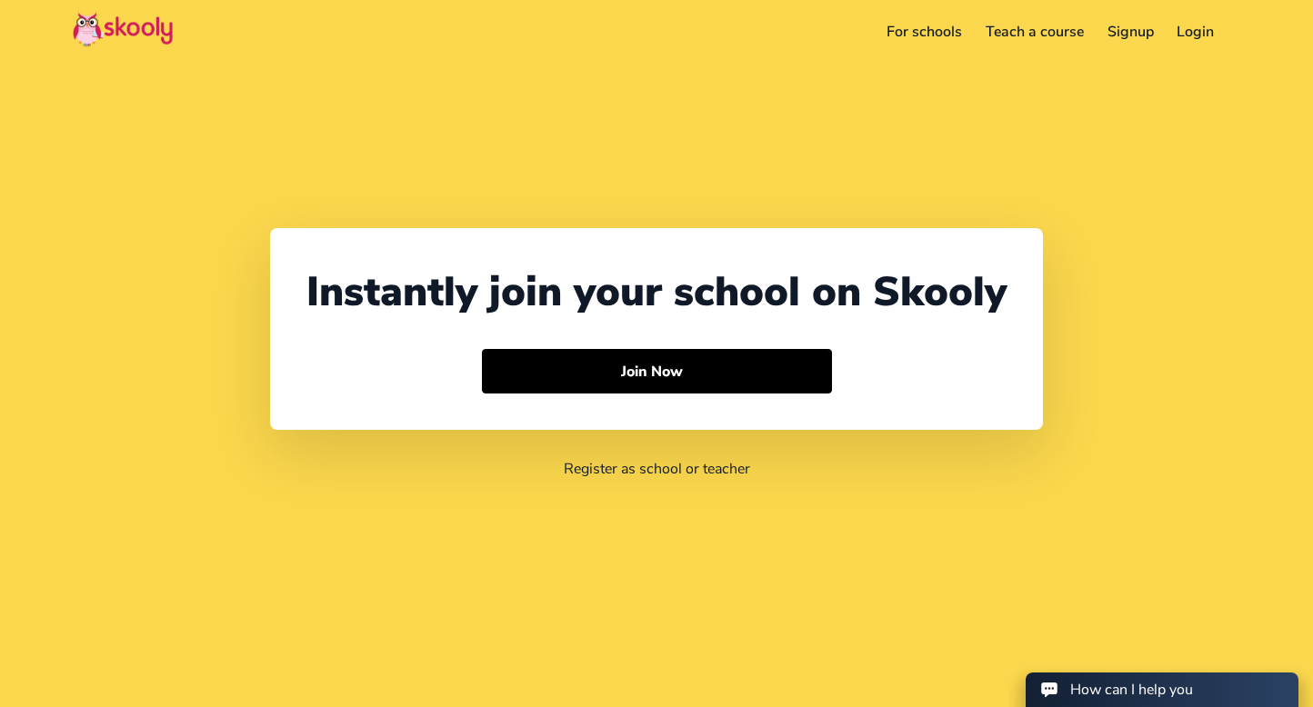
select select "65"
select select "[GEOGRAPHIC_DATA]"
select select "[GEOGRAPHIC_DATA]/[GEOGRAPHIC_DATA]"
